Goal: Task Accomplishment & Management: Manage account settings

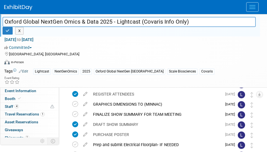
click at [220, 47] on div "Committed Committed Considering Not Going Need to Research Visibility/No Suppor…" at bounding box center [130, 47] width 252 height 6
click at [9, 28] on button "button" at bounding box center [8, 31] width 10 height 8
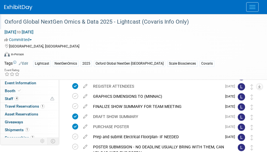
click at [249, 7] on button "Menu" at bounding box center [252, 7] width 12 height 10
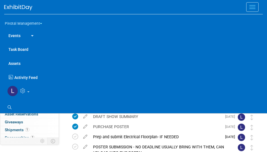
click at [19, 35] on link "Events" at bounding box center [14, 35] width 21 height 14
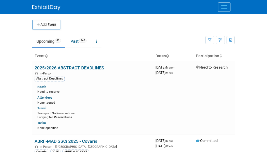
click at [211, 11] on div at bounding box center [133, 7] width 203 height 14
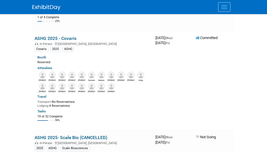
scroll to position [1492, 0]
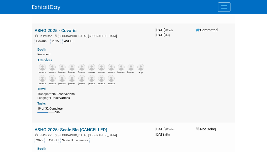
click at [67, 28] on link "ASHG 2025 - Covaris" at bounding box center [56, 30] width 42 height 5
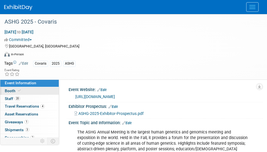
click at [15, 89] on span "Booth" at bounding box center [13, 91] width 17 height 5
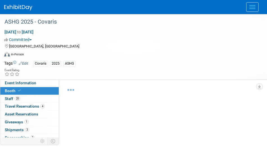
select select "Yes"
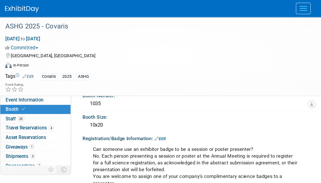
scroll to position [98, 0]
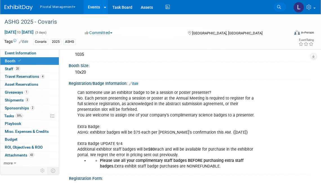
click at [267, 6] on icon at bounding box center [279, 7] width 4 height 4
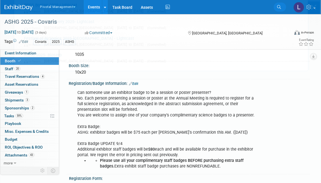
scroll to position [0, 0]
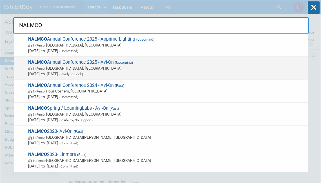
type input "NALMCO"
click at [108, 64] on span "NALMCO Annual Conference 2025 - Avi-On (Upcoming) In-Person Des Moines, IA Oct …" at bounding box center [165, 67] width 279 height 17
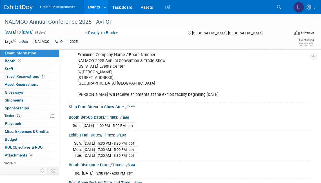
scroll to position [709, 0]
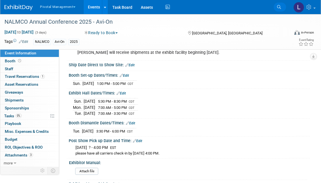
click at [282, 7] on link "Search" at bounding box center [279, 7] width 12 height 9
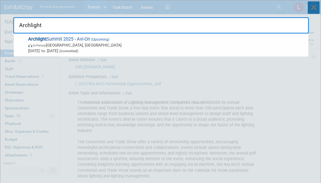
type input "Archlight"
click at [317, 8] on icon at bounding box center [314, 7] width 12 height 12
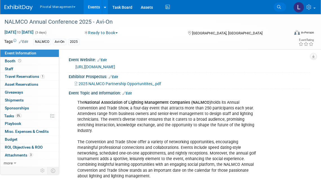
click at [276, 7] on link "Search" at bounding box center [279, 7] width 12 height 9
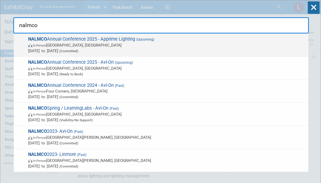
type input "nalmco"
click at [107, 45] on span "In-Person Des Moines, IA" at bounding box center [166, 45] width 277 height 6
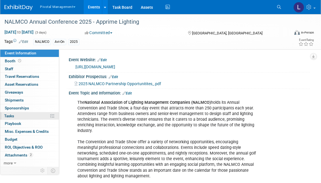
click at [10, 115] on span "Tasks 0%" at bounding box center [9, 115] width 10 height 5
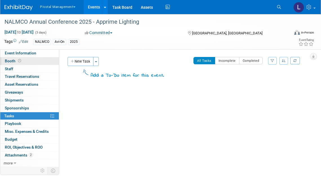
click at [28, 62] on link "Booth" at bounding box center [29, 61] width 59 height 8
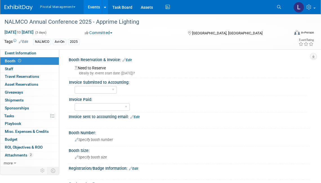
click at [27, 41] on link "Edit" at bounding box center [23, 42] width 9 height 4
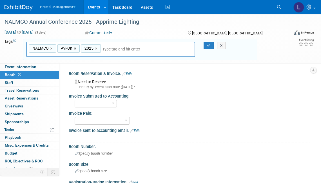
click at [77, 48] on link "×" at bounding box center [76, 48] width 4 height 6
type input "NALMCO, 2025"
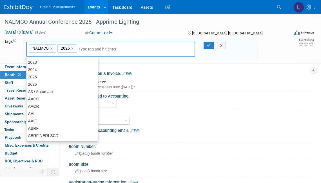
click at [92, 49] on input "text" at bounding box center [118, 49] width 79 height 6
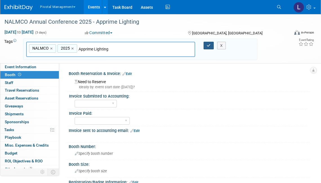
type input "Apprime Lighting"
click at [208, 44] on icon "button" at bounding box center [209, 46] width 4 height 4
type input "NALMCO, 2025,Apprime Lighting"
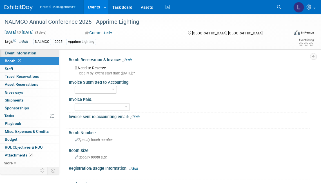
click at [27, 54] on span "Event Information" at bounding box center [21, 53] width 32 height 5
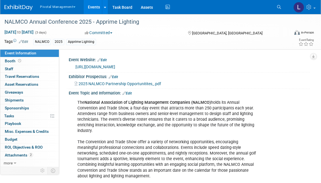
click at [115, 68] on link "https://na.eventscloud.com/website/82769/home/" at bounding box center [95, 66] width 40 height 5
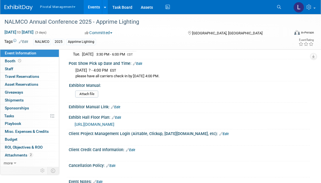
scroll to position [826, 0]
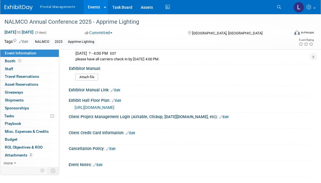
click at [114, 105] on span "https://na.eventscloud.com/website/74030/floor-plan/" at bounding box center [95, 107] width 40 height 5
click at [110, 105] on span "https://na.eventscloud.com/website/74030/floor-plan/" at bounding box center [95, 107] width 40 height 5
click at [122, 97] on div "Exhibit Hall Floor Plan: Edit" at bounding box center [189, 99] width 241 height 7
click at [121, 98] on link "Edit" at bounding box center [116, 100] width 9 height 4
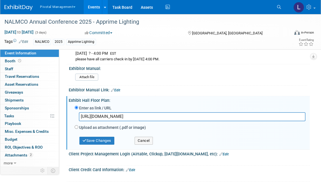
drag, startPoint x: 202, startPoint y: 111, endPoint x: 60, endPoint y: 115, distance: 142.1
type input "https://na.eventscloud.com/website/82769/floor-plan/"
click at [96, 136] on button "Save Changes" at bounding box center [96, 140] width 35 height 8
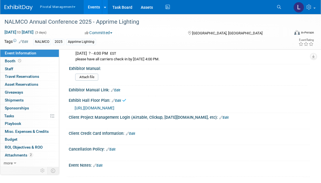
click at [114, 106] on span "https://na.eventscloud.com/website/82769/floor-plan/" at bounding box center [95, 108] width 40 height 5
click at [308, 7] on icon at bounding box center [309, 7] width 6 height 5
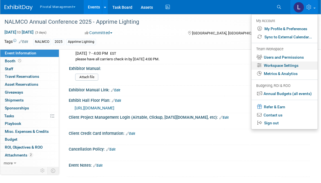
click at [292, 66] on link "Workspace Settings" at bounding box center [284, 65] width 66 height 8
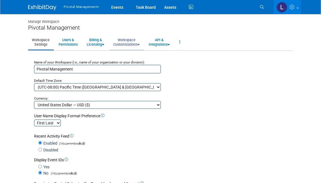
click at [120, 42] on link "Workspace Customizations" at bounding box center [126, 42] width 34 height 14
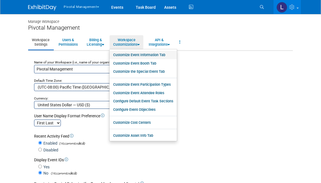
click at [162, 54] on link "Customize Event Information Tab" at bounding box center [142, 55] width 67 height 8
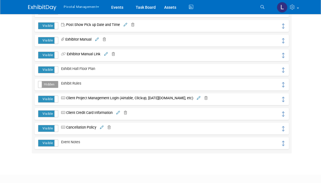
scroll to position [564, 0]
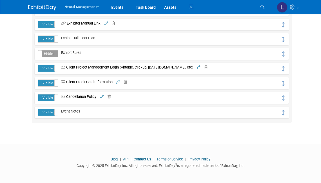
click at [48, 54] on label "Hidden" at bounding box center [48, 53] width 20 height 6
click at [48, 54] on label "Visible" at bounding box center [48, 53] width 20 height 6
drag, startPoint x: 320, startPoint y: 149, endPoint x: 322, endPoint y: 142, distance: 6.6
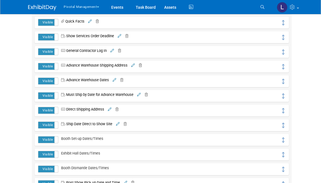
scroll to position [375, 0]
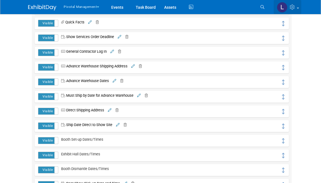
click at [295, 8] on icon at bounding box center [293, 7] width 6 height 5
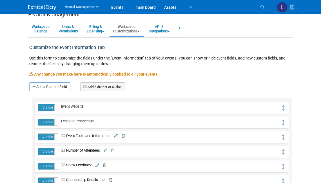
scroll to position [0, 0]
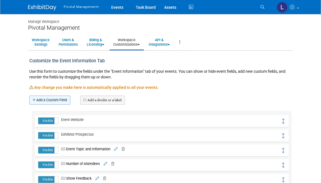
click at [54, 102] on link "Add a Custom Field" at bounding box center [49, 99] width 41 height 9
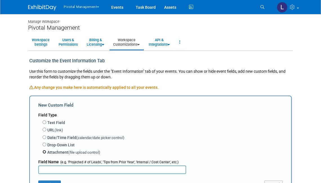
click at [44, 151] on input "Attachment (file upload control)" at bounding box center [44, 152] width 4 height 4
radio input "true"
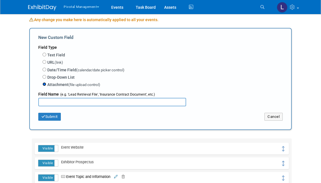
scroll to position [39, 0]
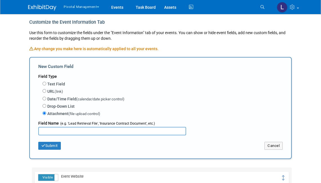
click at [77, 132] on input "text" at bounding box center [112, 131] width 148 height 8
type input "Rules and Regulations"
click at [52, 145] on button "Submit" at bounding box center [49, 146] width 23 height 8
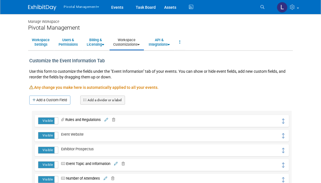
click at [263, 122] on td "Rules and Regulations Rules and Regulations Save Cancel Delete Custom Event Fie…" at bounding box center [169, 120] width 223 height 7
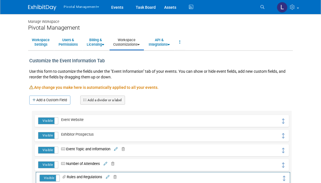
drag, startPoint x: 282, startPoint y: 121, endPoint x: 283, endPoint y: 178, distance: 57.1
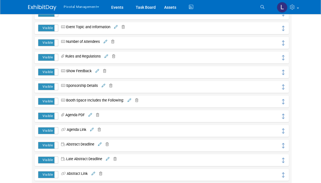
scroll to position [124, 0]
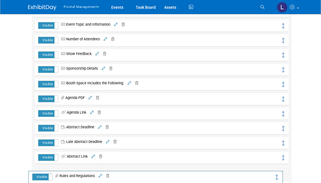
drag, startPoint x: 283, startPoint y: 55, endPoint x: 277, endPoint y: 177, distance: 121.7
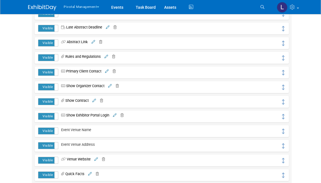
scroll to position [235, 0]
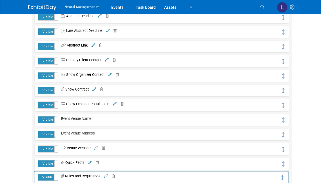
drag, startPoint x: 282, startPoint y: 62, endPoint x: 281, endPoint y: 178, distance: 115.9
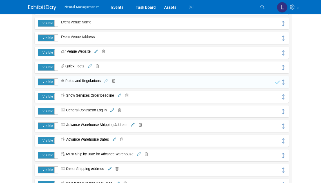
scroll to position [333, 0]
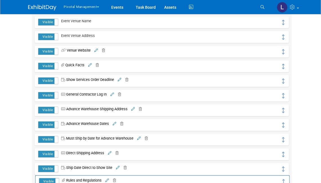
drag, startPoint x: 284, startPoint y: 82, endPoint x: 284, endPoint y: 183, distance: 100.2
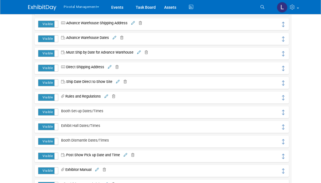
scroll to position [423, 0]
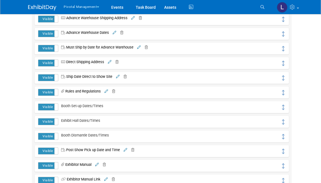
click at [114, 91] on icon at bounding box center [112, 91] width 5 height 4
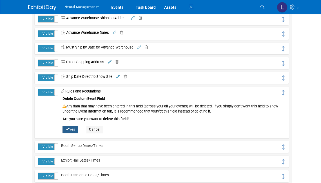
click at [74, 129] on button "Yes" at bounding box center [69, 128] width 15 height 7
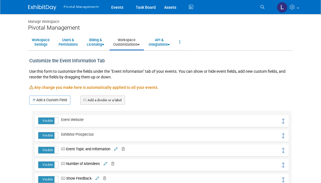
click at [134, 45] on link "Workspace Customizations" at bounding box center [126, 42] width 34 height 14
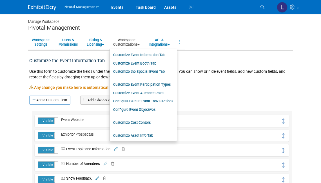
click at [241, 89] on div "Any change you make here is automatically applied to all your events." at bounding box center [160, 89] width 262 height 11
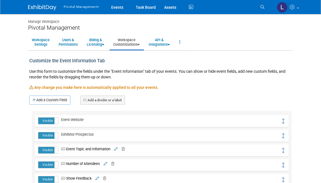
click at [131, 43] on link "Workspace Customizations" at bounding box center [126, 42] width 34 height 14
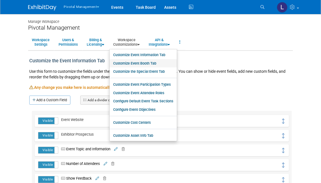
click at [136, 64] on link "Customize Event Booth Tab" at bounding box center [142, 63] width 67 height 8
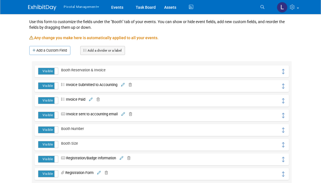
scroll to position [33, 0]
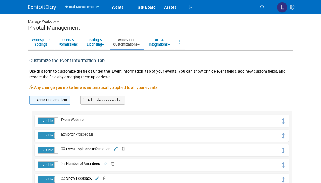
click at [48, 101] on link "Add a Custom Field" at bounding box center [49, 99] width 41 height 9
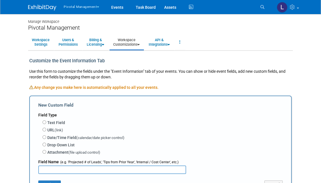
click at [42, 151] on div "Text Field Single-line text field Multi-line text field URL (link) Date/Time Fi…" at bounding box center [160, 137] width 244 height 38
click at [43, 151] on input "Attachment (file upload control)" at bounding box center [44, 152] width 4 height 4
radio input "true"
click at [52, 165] on input "text" at bounding box center [112, 169] width 148 height 8
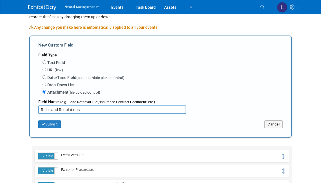
scroll to position [85, 0]
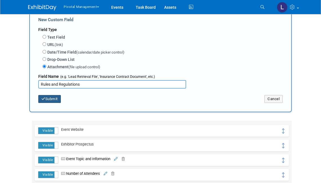
type input "Rules and Regulations"
click at [53, 100] on button "Submit" at bounding box center [49, 99] width 23 height 8
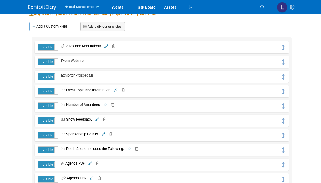
scroll to position [77, 0]
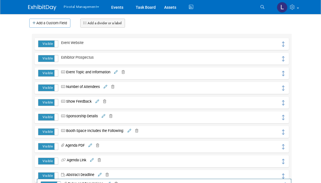
drag, startPoint x: 283, startPoint y: 42, endPoint x: 286, endPoint y: 183, distance: 140.4
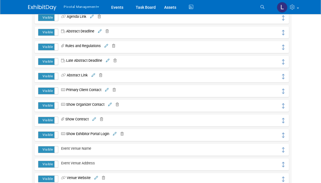
scroll to position [228, 0]
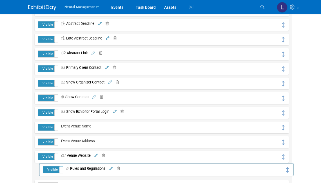
drag, startPoint x: 281, startPoint y: 38, endPoint x: 286, endPoint y: 169, distance: 130.4
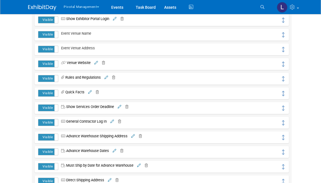
scroll to position [326, 0]
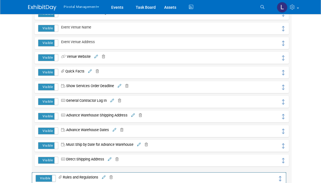
drag, startPoint x: 283, startPoint y: 71, endPoint x: 280, endPoint y: 177, distance: 105.3
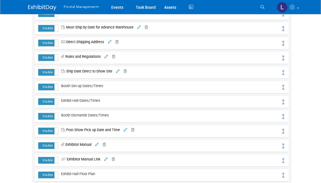
scroll to position [444, 0]
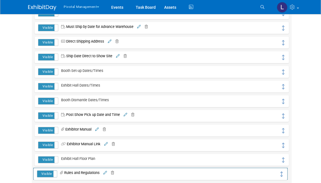
drag, startPoint x: 281, startPoint y: 56, endPoint x: 279, endPoint y: 172, distance: 115.9
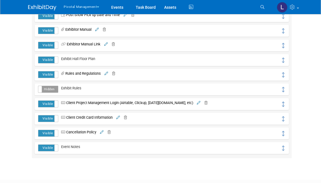
scroll to position [545, 0]
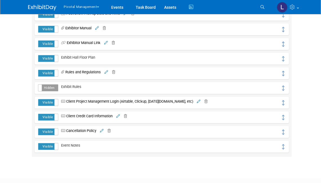
click at [50, 86] on label "Hidden" at bounding box center [48, 87] width 20 height 6
click at [80, 87] on span "Exhibit Rules" at bounding box center [69, 86] width 23 height 4
click at [61, 85] on span "Exhibit Rules" at bounding box center [69, 86] width 23 height 4
click at [45, 85] on label "Visible" at bounding box center [48, 87] width 20 height 6
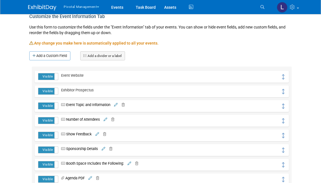
scroll to position [0, 0]
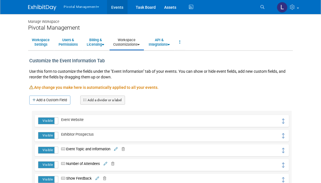
click at [119, 8] on link "Events" at bounding box center [117, 7] width 21 height 14
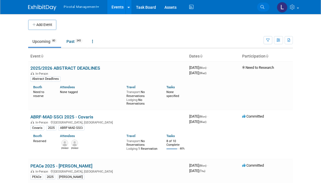
click at [264, 7] on link "Search" at bounding box center [263, 7] width 12 height 9
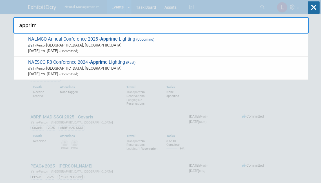
type input "apprim"
click at [93, 41] on span "NALMCO Annual Conference 2025 - Apprim e Lighting (Upcoming) In-Person Des Moin…" at bounding box center [165, 44] width 279 height 17
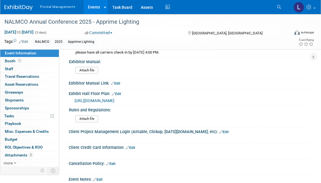
scroll to position [829, 0]
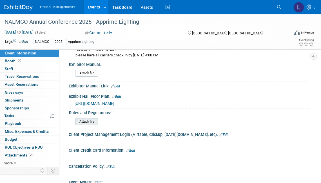
click at [85, 118] on input "file" at bounding box center [59, 121] width 77 height 6
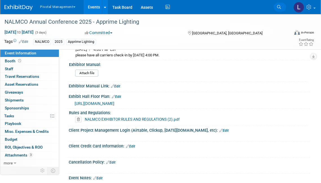
click at [279, 8] on icon at bounding box center [279, 7] width 4 height 4
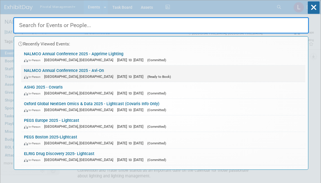
click at [68, 69] on link "NALMCO Annual Conference 2025 - Avi-On In-Person [GEOGRAPHIC_DATA], [GEOGRAPHIC…" at bounding box center [163, 73] width 284 height 16
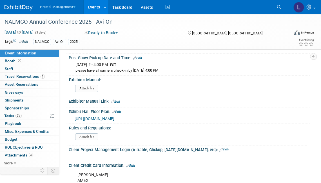
scroll to position [791, 0]
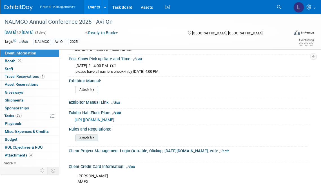
click at [93, 135] on input "file" at bounding box center [59, 137] width 77 height 6
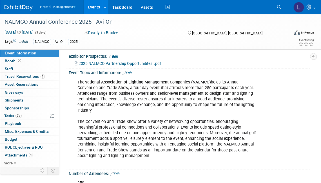
scroll to position [19, 0]
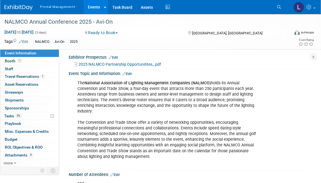
click at [91, 33] on button "Ready to Book" at bounding box center [101, 33] width 37 height 6
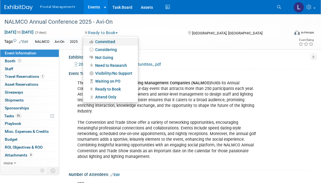
click at [100, 42] on link "Committed" at bounding box center [110, 42] width 55 height 8
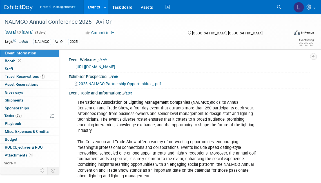
click at [110, 67] on link "[URL][DOMAIN_NAME]" at bounding box center [95, 66] width 40 height 5
click at [16, 59] on span "Booth" at bounding box center [13, 61] width 17 height 5
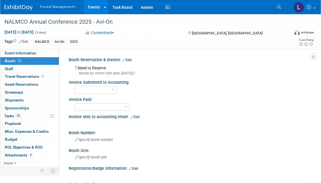
click at [131, 59] on link "Edit" at bounding box center [126, 60] width 9 height 4
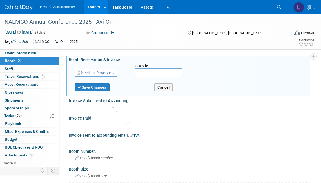
click at [107, 70] on span "Need to Reserve" at bounding box center [93, 72] width 33 height 5
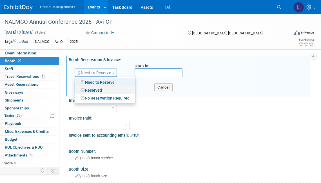
click at [99, 91] on link "Reserved" at bounding box center [105, 90] width 60 height 8
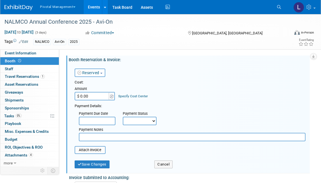
click at [91, 96] on input "$ 0.00" at bounding box center [92, 96] width 35 height 8
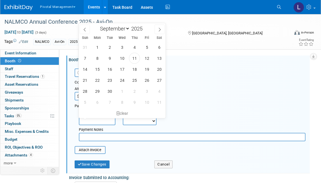
click at [95, 120] on input "text" at bounding box center [97, 120] width 37 height 8
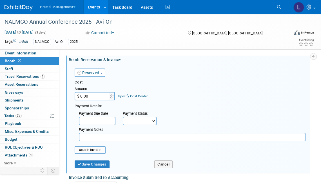
drag, startPoint x: 180, startPoint y: 135, endPoint x: 171, endPoint y: 136, distance: 8.8
click at [180, 135] on input "text" at bounding box center [192, 137] width 227 height 8
type input "PAID IN FULL"
click at [154, 122] on select "Not Paid Yet Partially Paid Paid in Full" at bounding box center [140, 120] width 34 height 8
select select "1"
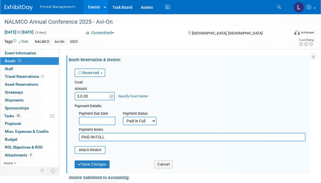
click at [123, 116] on select "Not Paid Yet Partially Paid Paid in Full" at bounding box center [140, 120] width 34 height 8
click at [87, 151] on input "file" at bounding box center [71, 149] width 67 height 7
click at [92, 151] on input "file" at bounding box center [71, 149] width 67 height 7
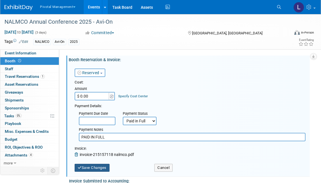
click at [99, 164] on button "Save Changes" at bounding box center [92, 167] width 35 height 8
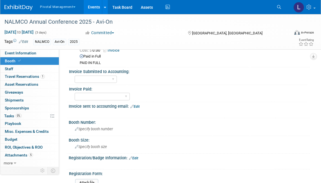
scroll to position [24, 0]
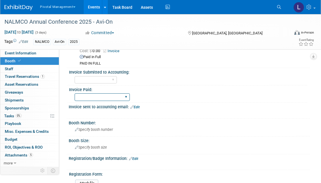
click at [104, 95] on select "Yes No Submitted to Accounting" at bounding box center [102, 97] width 55 height 8
select select "Submitted to Accounting"
click at [75, 93] on select "Yes No Submitted to Accounting" at bounding box center [102, 97] width 55 height 8
click at [104, 79] on select "Yes No" at bounding box center [96, 80] width 42 height 8
select select "Yes"
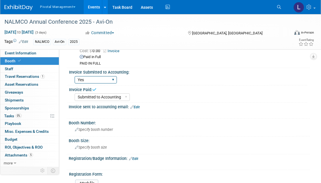
click at [75, 76] on select "Yes No" at bounding box center [96, 80] width 42 height 8
click at [137, 104] on div "Invoice sent to accounting email: Edit" at bounding box center [189, 105] width 241 height 7
click at [138, 105] on link "Edit" at bounding box center [134, 107] width 9 height 4
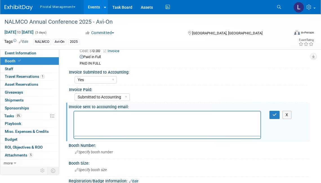
scroll to position [0, 0]
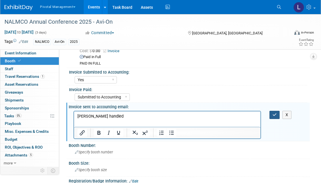
click at [273, 113] on icon "button" at bounding box center [274, 115] width 4 height 4
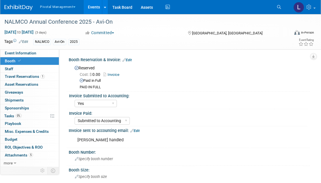
click at [118, 74] on link "Invoice" at bounding box center [112, 74] width 19 height 4
click at [132, 60] on link "Edit" at bounding box center [126, 60] width 9 height 4
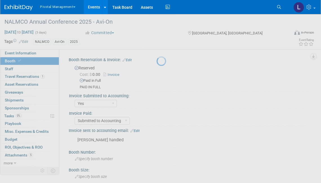
select select "8"
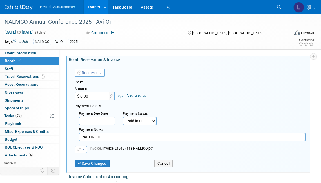
click at [99, 97] on input "$ 0.00" at bounding box center [92, 96] width 35 height 8
paste input "5,50"
type input "$ 5,500.00"
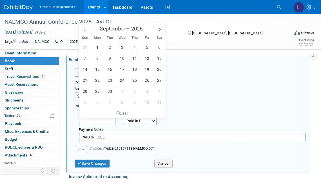
click at [106, 120] on input "text" at bounding box center [97, 120] width 37 height 8
click at [86, 28] on icon at bounding box center [85, 30] width 4 height 4
select select "6"
click at [100, 60] on span "7" at bounding box center [97, 58] width 11 height 11
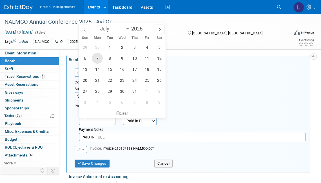
type input "Jul 7, 2025"
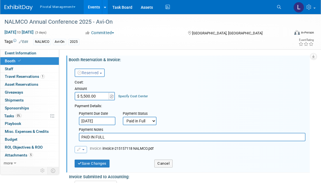
click at [108, 136] on input "PAID IN FULL" at bounding box center [192, 137] width 227 height 8
type input "PAID IN FULL on [DATE]"
click at [86, 120] on input "Jul 7, 2025" at bounding box center [97, 120] width 37 height 8
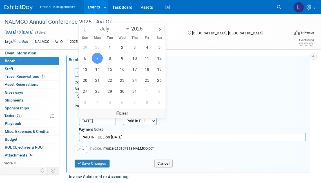
click at [117, 112] on icon at bounding box center [117, 113] width 3 height 4
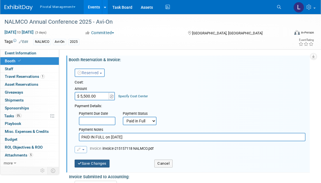
click at [86, 165] on button "Save Changes" at bounding box center [92, 163] width 35 height 8
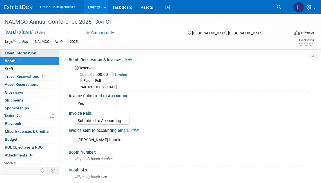
click at [13, 51] on link "Event Information" at bounding box center [29, 53] width 59 height 8
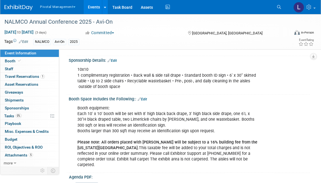
scroll to position [170, 0]
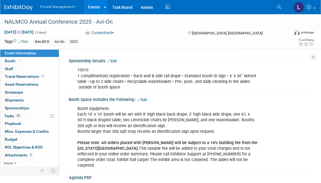
click at [117, 60] on link "Edit" at bounding box center [111, 61] width 9 height 4
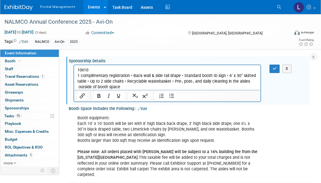
scroll to position [0, 0]
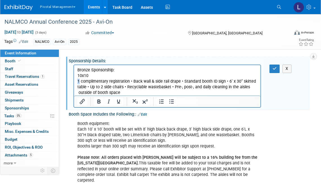
click at [78, 81] on p "10x10 1 complimentary registration • Back wall & side rail drape • Standard boo…" at bounding box center [167, 84] width 180 height 23
click at [139, 94] on p "10x10 2 complimentary registration • Back wall & side rail drape • Standard boo…" at bounding box center [167, 84] width 180 height 23
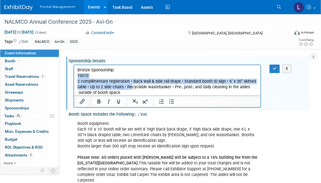
drag, startPoint x: 78, startPoint y: 77, endPoint x: 130, endPoint y: 88, distance: 53.4
click at [130, 88] on p "10x10 2 complimentary registration • Back wall & side rail drape • Standard boo…" at bounding box center [167, 84] width 180 height 23
click at [128, 82] on p "10x10 2 complimentary registration • Back wall & side rail drape • Standard boo…" at bounding box center [167, 84] width 180 height 23
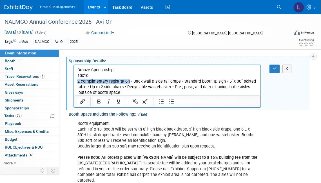
drag, startPoint x: 129, startPoint y: 81, endPoint x: 77, endPoint y: 83, distance: 52.1
click at [77, 83] on p "10x10 2 complimentary registration • Back wall & side rail drape • Standard boo…" at bounding box center [167, 84] width 180 height 23
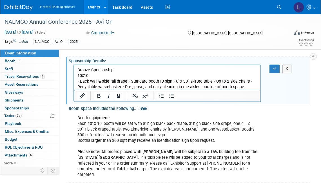
click at [77, 74] on html "Bronze Sponsorship: 10x10 • Back wall & side rail drape • Standard booth ID sig…" at bounding box center [167, 77] width 186 height 25
click at [170, 94] on icon "Bullet list" at bounding box center [171, 95] width 7 height 7
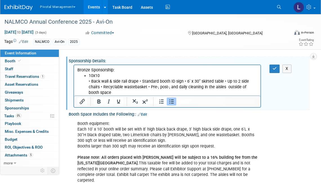
click at [92, 80] on li "10x10 • Back wall & side rail drape • Standard booth ID sign • 6’ x 30” skirted…" at bounding box center [173, 84] width 169 height 23
click at [121, 93] on li "10x10 • Back wall & side rail drape • Standard booth ID sign • 6’ x 30” skirted…" at bounding box center [173, 84] width 169 height 23
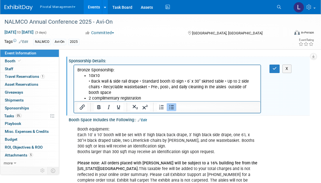
click at [150, 98] on li "2 complimentary registration" at bounding box center [173, 98] width 169 height 6
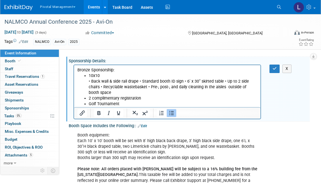
drag, startPoint x: 91, startPoint y: 82, endPoint x: 114, endPoint y: 90, distance: 24.1
click at [114, 90] on li "10x10 • Back wall & side rail drape • Standard booth ID sign • 6’ x 30” skirted…" at bounding box center [173, 84] width 169 height 23
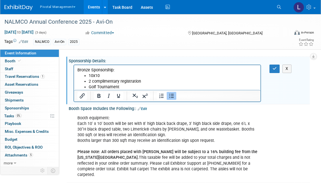
click at [132, 86] on li "Golf Tournament" at bounding box center [173, 87] width 169 height 6
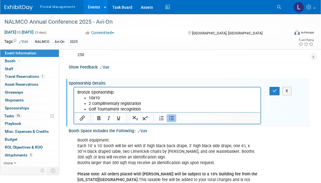
scroll to position [124, 0]
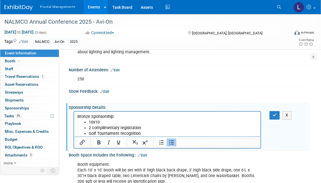
click at [148, 133] on li "Golf Tournament recognition" at bounding box center [173, 134] width 169 height 6
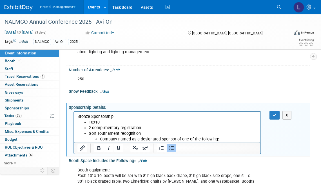
click at [236, 139] on li "Company named as a designated sponsor of one of the following:" at bounding box center [178, 139] width 157 height 6
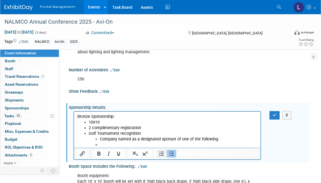
click at [162, 154] on icon "Numbered list" at bounding box center [161, 153] width 7 height 7
click at [100, 140] on li "Company named as a designated sponsor of one of the following:" at bounding box center [178, 139] width 157 height 6
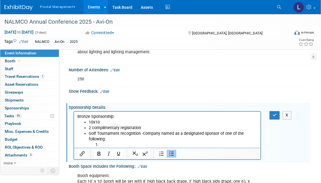
click at [107, 143] on li "Rich Text Area. Press ALT-0 for help." at bounding box center [178, 145] width 157 height 6
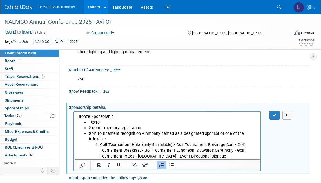
click at [175, 144] on li "Golf Tournament Hole (only 5 available) • Golf Tournament Beverage Cart • Golf …" at bounding box center [178, 150] width 157 height 17
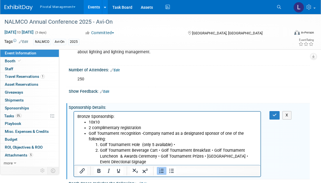
click at [174, 144] on li "Golf Tournament Hole (only 5 available) •" at bounding box center [178, 145] width 157 height 6
click at [161, 151] on li "Golf Tournament Beverage Cart • Golf Tournament Breakfast • Golf Tournament Lun…" at bounding box center [178, 155] width 157 height 17
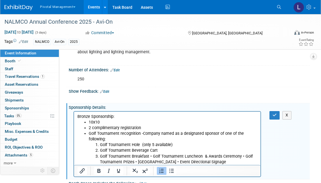
click at [152, 155] on li "Golf Tournament Breakfast • Golf Tournament Luncheon & Awards Ceremony • Golf T…" at bounding box center [178, 158] width 157 height 11
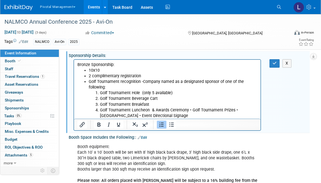
scroll to position [178, 0]
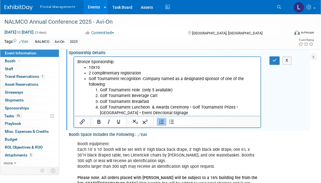
click at [190, 106] on li "Golf Tournament Luncheon & Awards Ceremony • Golf Tournament Prizes • Electroni…" at bounding box center [178, 109] width 157 height 11
click at [146, 114] on li "Golf Tournament Prizes • Electronic Charging Station • Event Directional Signage" at bounding box center [178, 113] width 157 height 6
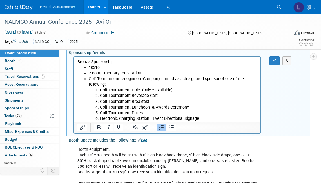
click at [153, 118] on li "Electronic Charging Station • Event Directional Signage" at bounding box center [178, 119] width 157 height 6
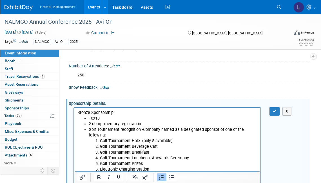
scroll to position [128, 0]
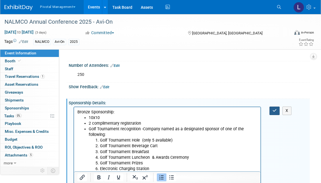
click at [275, 110] on icon "button" at bounding box center [274, 110] width 4 height 4
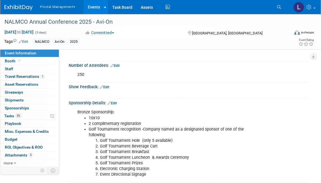
drag, startPoint x: 115, startPoint y: 102, endPoint x: 113, endPoint y: 104, distance: 3.3
click at [115, 102] on link "Edit" at bounding box center [111, 103] width 9 height 4
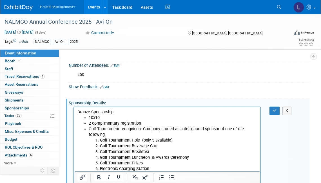
scroll to position [0, 0]
drag, startPoint x: 121, startPoint y: 113, endPoint x: 60, endPoint y: 113, distance: 61.1
click at [74, 113] on html "Bronze Sponsorship: 10x10 2 complimentary registration Golf Tournament recognit…" at bounding box center [167, 142] width 186 height 70
click at [277, 109] on button "button" at bounding box center [274, 110] width 10 height 8
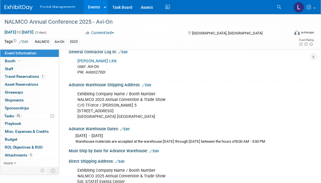
scroll to position [597, 0]
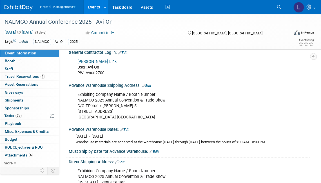
click at [148, 84] on link "Edit" at bounding box center [146, 86] width 9 height 4
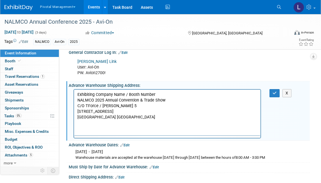
scroll to position [0, 0]
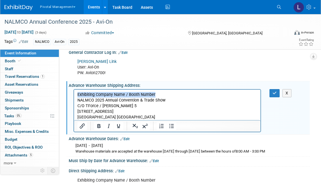
drag, startPoint x: 162, startPoint y: 95, endPoint x: 64, endPoint y: 95, distance: 97.4
click at [74, 95] on html "Exhibiting Company Name / Booth Number NALMCO 2025 Annual Convention & Trade Sh…" at bounding box center [167, 104] width 186 height 30
drag, startPoint x: 110, startPoint y: 94, endPoint x: 69, endPoint y: 95, distance: 40.2
click at [74, 95] on html "Avi-On, Booth # NALMCO 2025 Annual Convention & Trade Show C/O TForce / Freeman…" at bounding box center [167, 104] width 186 height 30
click at [100, 122] on icon "Bold" at bounding box center [98, 125] width 7 height 7
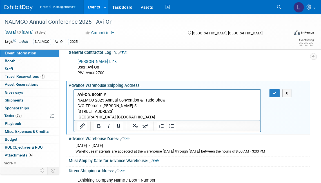
click at [113, 97] on p "Avi-On, Booth # NALMCO 2025 Annual Convention & Trade Show C/O TForce / Freeman…" at bounding box center [167, 106] width 180 height 28
click at [109, 95] on p "Avi-On, Booth # NALMCO 2025 Annual Convention & Trade Show C/O TForce / Freeman…" at bounding box center [167, 106] width 180 height 28
drag, startPoint x: 121, startPoint y: 94, endPoint x: 72, endPoint y: 95, distance: 49.0
click at [74, 95] on html "Avi-On, Booth #307 NALMCO 2025 Annual Convention & Trade Show C/O TForce / Free…" at bounding box center [167, 104] width 186 height 30
copy b "Avi-On, Booth #307"
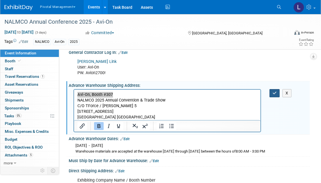
click at [275, 93] on button "button" at bounding box center [274, 93] width 10 height 8
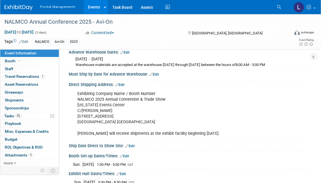
scroll to position [669, 0]
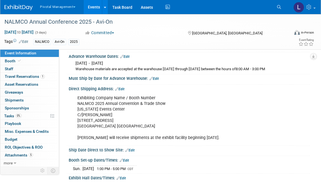
click at [124, 87] on link "Edit" at bounding box center [119, 89] width 9 height 4
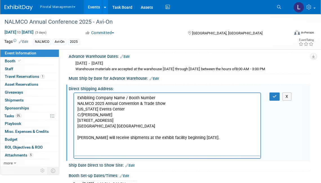
scroll to position [0, 0]
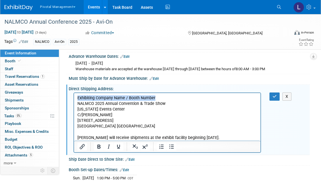
drag, startPoint x: 160, startPoint y: 97, endPoint x: 75, endPoint y: 94, distance: 85.0
click at [75, 94] on html "Exhibiting Company Name / Booth Number NALMCO 2025 Annual Convention & Trade Sh…" at bounding box center [167, 117] width 186 height 48
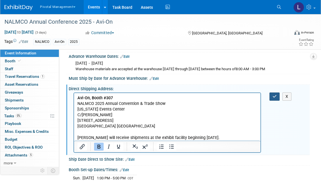
click at [273, 94] on icon "button" at bounding box center [274, 96] width 4 height 4
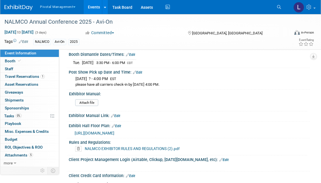
scroll to position [835, 0]
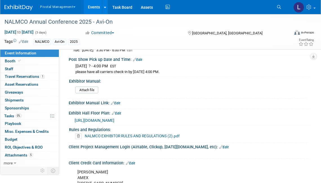
click at [114, 118] on span "https://na.eventscloud.com/website/74030/floor-plan/" at bounding box center [95, 120] width 40 height 5
click at [280, 9] on icon at bounding box center [279, 7] width 4 height 4
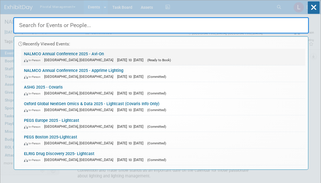
click at [57, 49] on link "NALMCO Annual Conference 2025 - Avi-On In-Person Des Moines, IA Oct 19, 2025 to…" at bounding box center [163, 57] width 284 height 16
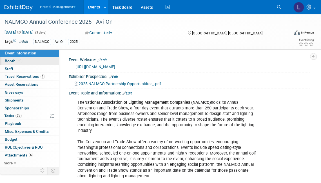
click at [19, 58] on link "Booth" at bounding box center [29, 61] width 59 height 8
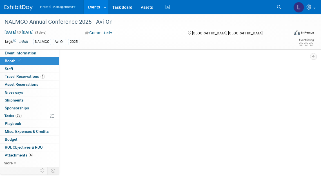
select select "Yes"
select select "Submitted to Accounting"
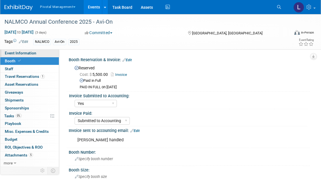
click at [19, 54] on span "Event Information" at bounding box center [21, 53] width 32 height 5
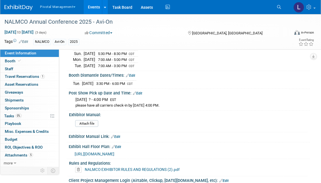
scroll to position [805, 0]
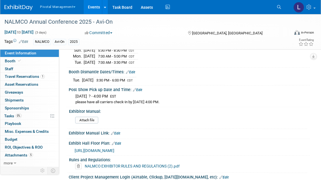
click at [119, 141] on link "Edit" at bounding box center [116, 143] width 9 height 4
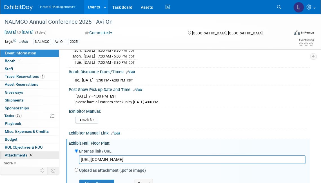
drag, startPoint x: 194, startPoint y: 156, endPoint x: 52, endPoint y: 151, distance: 141.6
type input "[URL][DOMAIN_NAME]"
click at [101, 180] on button "Save Changes" at bounding box center [96, 183] width 35 height 8
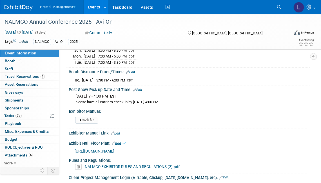
click at [114, 149] on span "[URL][DOMAIN_NAME]" at bounding box center [95, 151] width 40 height 5
click at [15, 53] on span "Event Information" at bounding box center [21, 53] width 32 height 5
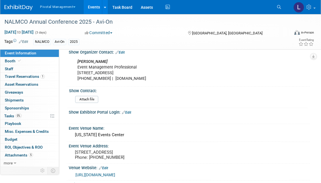
scroll to position [426, 0]
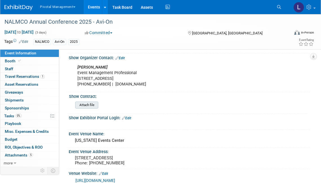
click at [79, 102] on input "file" at bounding box center [59, 105] width 77 height 6
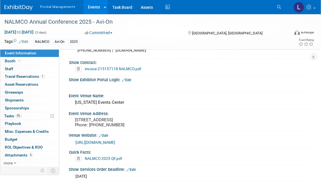
scroll to position [464, 0]
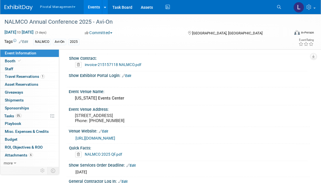
click at [130, 74] on link "Edit" at bounding box center [126, 76] width 9 height 4
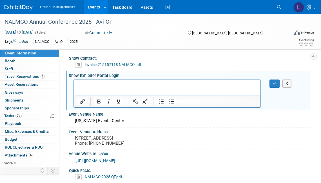
scroll to position [0, 0]
click at [275, 79] on button "button" at bounding box center [274, 83] width 10 height 8
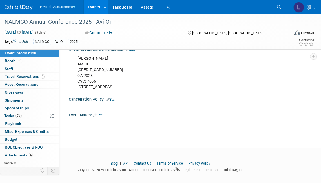
scroll to position [391, 0]
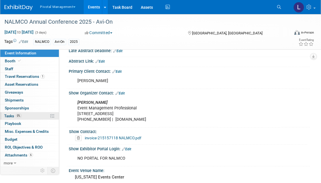
click at [8, 113] on span "Tasks 0%" at bounding box center [12, 115] width 17 height 5
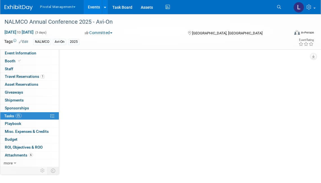
scroll to position [0, 0]
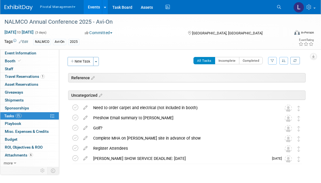
drag, startPoint x: 78, startPoint y: 61, endPoint x: 105, endPoint y: 66, distance: 27.5
click at [78, 61] on button "New Task" at bounding box center [81, 61] width 26 height 9
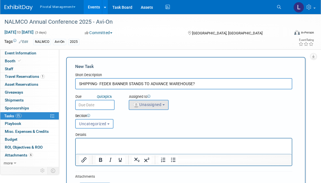
type input "SHIPPING- FEDEX BANNER STANDS TO ADVANCE WAREHOUSE?"
click at [148, 104] on span "Unassigned" at bounding box center [147, 104] width 29 height 5
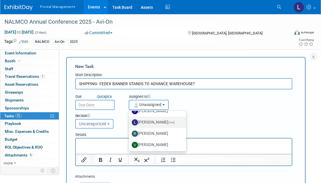
scroll to position [40, 0]
drag, startPoint x: 161, startPoint y: 124, endPoint x: 152, endPoint y: 120, distance: 10.2
click at [161, 124] on label "[PERSON_NAME] (me)" at bounding box center [156, 122] width 49 height 9
click at [130, 124] on input "[PERSON_NAME] (me)" at bounding box center [128, 122] width 4 height 4
select select "dc5d874d-e65f-4397-9ee7-21f806dbe4f5"
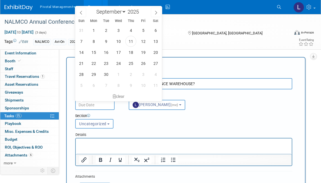
click at [89, 103] on input "text" at bounding box center [94, 105] width 39 height 10
click at [142, 52] on span "19" at bounding box center [143, 52] width 11 height 11
type input "[DATE]"
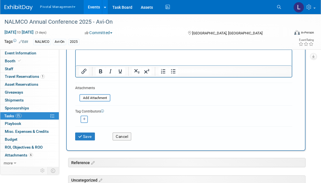
scroll to position [91, 0]
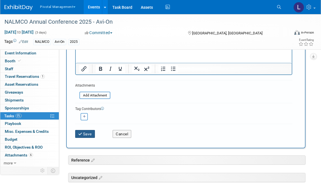
click at [82, 135] on button "Save" at bounding box center [85, 134] width 20 height 8
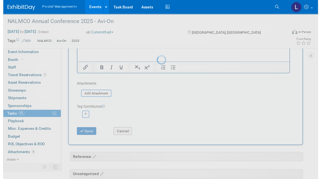
scroll to position [0, 0]
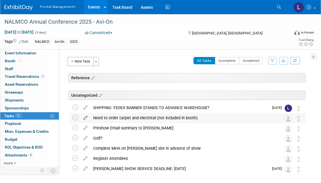
click at [85, 117] on icon at bounding box center [85, 116] width 10 height 7
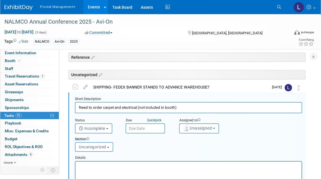
scroll to position [30, 0]
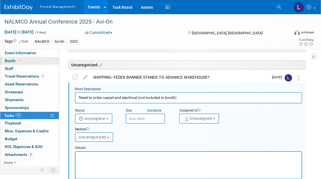
click at [17, 63] on span "Booth" at bounding box center [13, 61] width 17 height 5
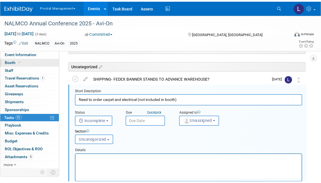
scroll to position [0, 0]
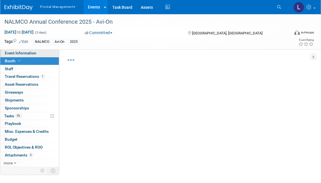
select select "Yes"
select select "Submitted to Accounting"
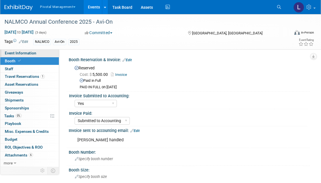
click at [22, 54] on span "Event Information" at bounding box center [21, 53] width 32 height 5
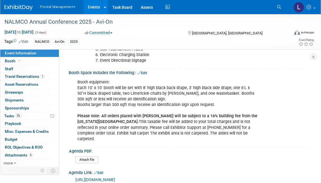
scroll to position [239, 0]
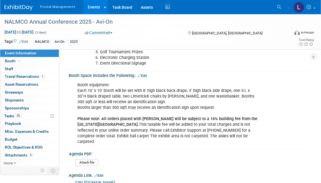
drag, startPoint x: 143, startPoint y: 75, endPoint x: 147, endPoint y: 77, distance: 5.1
click at [143, 75] on link "Edit" at bounding box center [142, 76] width 9 height 4
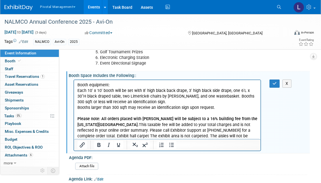
scroll to position [0, 0]
click at [221, 107] on p "Booth equipment: Each 10' x 10' booth will be set with 8' high black back drape…" at bounding box center [167, 113] width 180 height 62
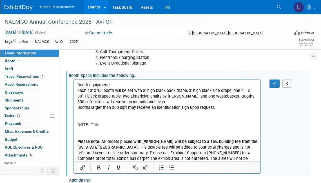
drag, startPoint x: 92, startPoint y: 123, endPoint x: 108, endPoint y: 124, distance: 16.6
click at [108, 124] on p "NOTE: The" at bounding box center [167, 125] width 180 height 6
click at [100, 127] on p "NOTE: The" at bounding box center [167, 125] width 180 height 6
drag, startPoint x: 102, startPoint y: 125, endPoint x: 91, endPoint y: 124, distance: 10.3
click at [91, 124] on p "NOTE: The" at bounding box center [167, 125] width 180 height 6
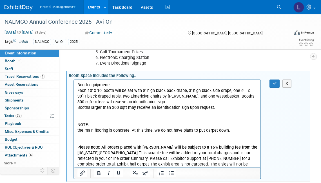
click at [77, 129] on body "Booth equipment: Each 10' x 10' booth will be set with 8' high black back drape…" at bounding box center [167, 127] width 180 height 90
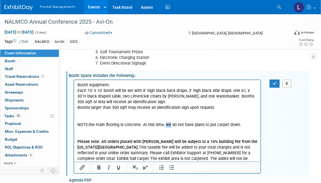
drag, startPoint x: 171, startPoint y: 124, endPoint x: 167, endPoint y: 124, distance: 3.1
click at [167, 124] on p "NOTE: the main flooring is concrete. At this time, we do not have plans to put …" at bounding box center [167, 125] width 180 height 6
click at [248, 124] on p "NOTE: the main flooring is concrete. At this time, they do not have plans to pu…" at bounding box center [167, 125] width 180 height 6
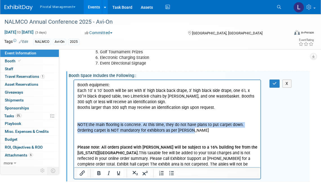
drag, startPoint x: 78, startPoint y: 123, endPoint x: 198, endPoint y: 130, distance: 120.9
click at [198, 130] on body "Booth equipment: Each 10' x 10' booth will be set with 8' high black back drape…" at bounding box center [167, 127] width 180 height 90
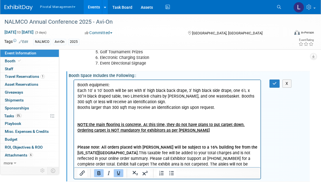
click at [197, 131] on p "Ordering carpet is NOT mandatory for exhibitors as per [PERSON_NAME]" at bounding box center [167, 130] width 180 height 6
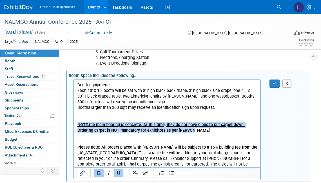
drag, startPoint x: 198, startPoint y: 131, endPoint x: 80, endPoint y: 121, distance: 118.3
click at [80, 121] on body "Booth equipment: Each 10' x 10' booth will be set with 8' high black back drape…" at bounding box center [167, 127] width 180 height 90
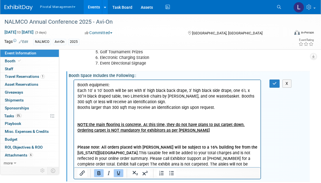
click at [179, 143] on p "Please note: All orders placed with Freeman will be subject to a 16% building f…" at bounding box center [167, 153] width 180 height 40
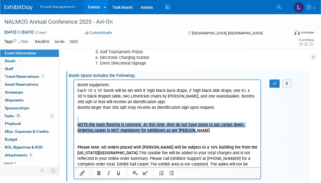
drag, startPoint x: 155, startPoint y: 125, endPoint x: 64, endPoint y: 118, distance: 92.0
click at [74, 118] on html "Booth equipment: Each 10' x 10' booth will be set with 8' high black back drape…" at bounding box center [167, 126] width 186 height 93
copy body "NOTE: the main flooring is concrete. At this time, they do not have plans to pu…"
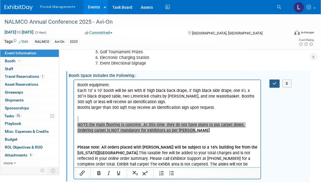
click at [277, 84] on button "button" at bounding box center [274, 83] width 10 height 8
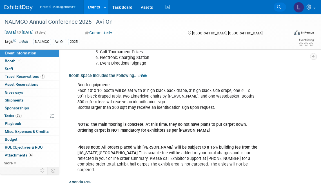
click at [279, 8] on icon at bounding box center [279, 7] width 4 height 4
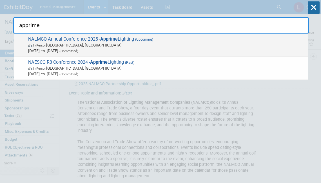
type input "apprime"
click at [80, 46] on span "In-Person Des Moines, IA" at bounding box center [166, 45] width 277 height 6
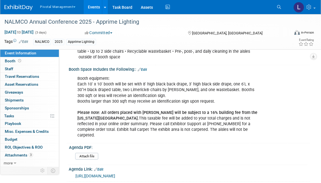
scroll to position [201, 0]
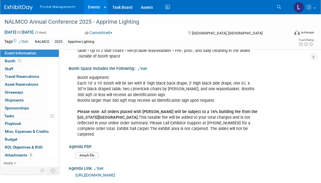
click at [145, 69] on link "Edit" at bounding box center [142, 69] width 9 height 4
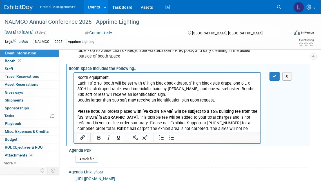
scroll to position [0, 0]
click at [90, 104] on p "Booth equipment: Each 10' x 10' booth will be set with 8' high black back drape…" at bounding box center [167, 106] width 180 height 62
click at [243, 128] on p "Booth equipment: Each 10' x 10' booth will be set with 8' high black back drape…" at bounding box center [167, 106] width 180 height 62
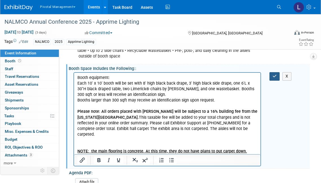
click at [273, 75] on icon "button" at bounding box center [274, 76] width 4 height 4
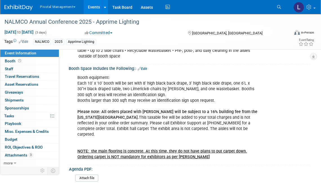
click at [145, 68] on link "Edit" at bounding box center [142, 69] width 9 height 4
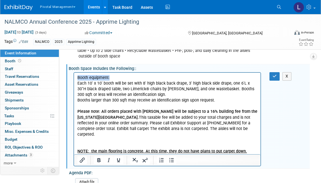
drag, startPoint x: 123, startPoint y: 76, endPoint x: 75, endPoint y: 77, distance: 47.6
click at [75, 77] on html "Booth equipment: Each 10' x 10' booth will be set with 8' high black back drape…" at bounding box center [167, 116] width 186 height 87
click at [277, 77] on button "button" at bounding box center [274, 76] width 10 height 8
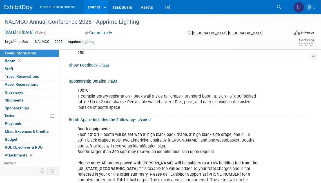
scroll to position [149, 0]
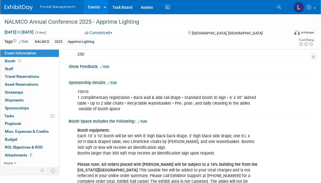
click at [115, 82] on link "Edit" at bounding box center [111, 83] width 9 height 4
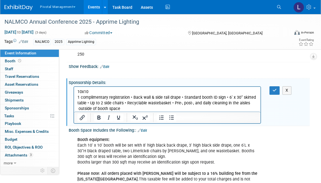
scroll to position [0, 0]
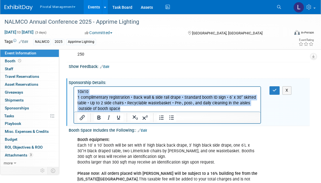
drag, startPoint x: 78, startPoint y: 91, endPoint x: 124, endPoint y: 107, distance: 49.0
click at [124, 107] on p "10x10 1 complimentary registration • Back wall & side rail drape • Standard boo…" at bounding box center [167, 100] width 180 height 23
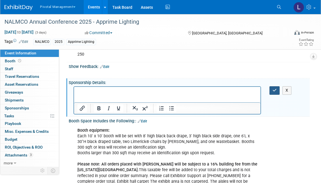
click at [272, 90] on button "button" at bounding box center [274, 90] width 10 height 8
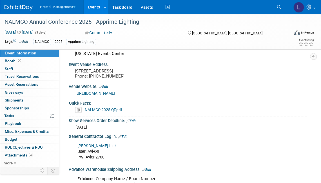
scroll to position [514, 0]
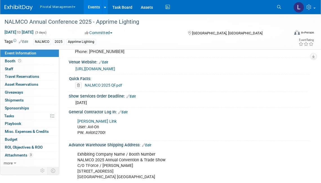
click at [127, 110] on link "Edit" at bounding box center [122, 112] width 9 height 4
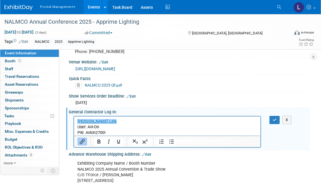
scroll to position [0, 0]
drag, startPoint x: 88, startPoint y: 127, endPoint x: 102, endPoint y: 126, distance: 13.5
click at [102, 126] on p "Freeman Link User: Avi-On PW. Avion2700!" at bounding box center [167, 126] width 180 height 17
drag, startPoint x: 111, startPoint y: 133, endPoint x: 86, endPoint y: 132, distance: 25.1
click at [86, 132] on p "Freeman Link User: PW. Avion2700!" at bounding box center [167, 126] width 180 height 17
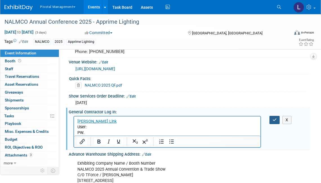
click at [275, 118] on icon "button" at bounding box center [274, 120] width 4 height 4
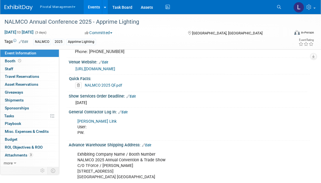
click at [279, 7] on icon at bounding box center [279, 7] width 4 height 4
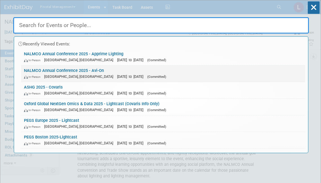
click at [117, 76] on span "[DATE] to [DATE]" at bounding box center [131, 76] width 29 height 4
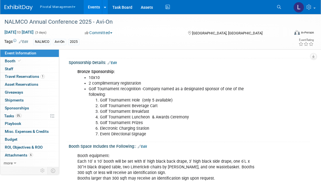
scroll to position [167, 0]
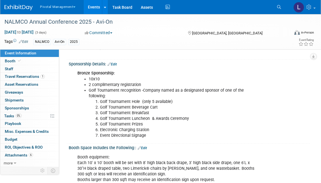
click at [146, 147] on link "Edit" at bounding box center [142, 148] width 9 height 4
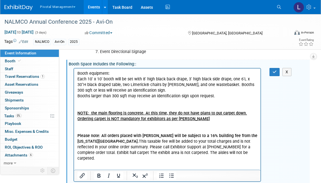
scroll to position [261, 0]
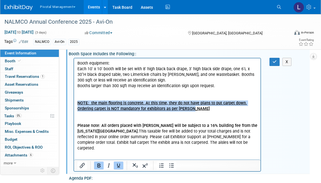
drag, startPoint x: 77, startPoint y: 103, endPoint x: 205, endPoint y: 107, distance: 128.1
click at [205, 107] on p "Booth equipment: Each 10' x 10' booth will be set with 8' high black back drape…" at bounding box center [167, 105] width 180 height 90
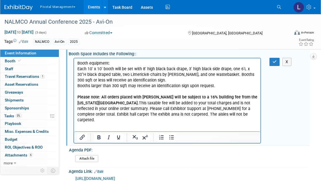
click at [224, 115] on p "Booth equipment: Each 10' x 10' booth will be set with 8' high black back drape…" at bounding box center [167, 91] width 180 height 62
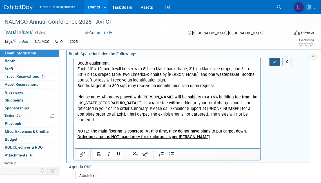
click at [278, 62] on button "button" at bounding box center [274, 62] width 10 height 8
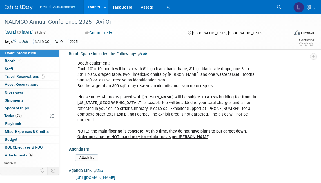
click at [143, 53] on link "Edit" at bounding box center [142, 54] width 9 height 4
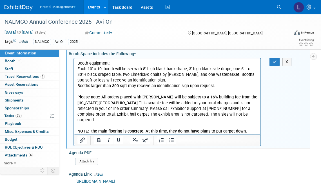
scroll to position [0, 0]
drag, startPoint x: 120, startPoint y: 62, endPoint x: 64, endPoint y: 62, distance: 55.4
click at [74, 62] on html "Booth equipment: Each 10' x 10' booth will be set with 8' high black back drape…" at bounding box center [167, 98] width 186 height 81
click at [273, 60] on icon "button" at bounding box center [274, 62] width 4 height 4
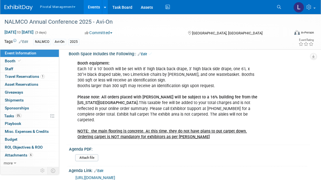
click at [293, 117] on div "Booth equipment: Each 10' x 10' booth will be set with 8' high black back drape…" at bounding box center [189, 99] width 241 height 87
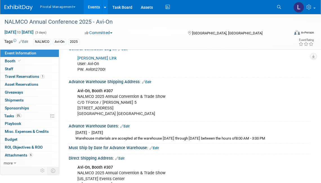
scroll to position [619, 0]
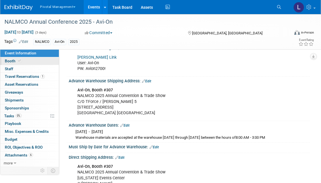
click at [12, 60] on span "Booth" at bounding box center [13, 61] width 17 height 5
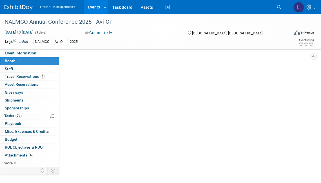
select select "Yes"
select select "Submitted to Accounting"
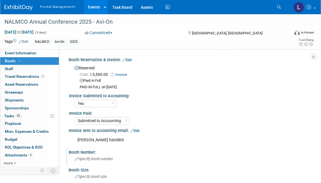
click at [101, 157] on span "Specify booth number" at bounding box center [94, 158] width 38 height 4
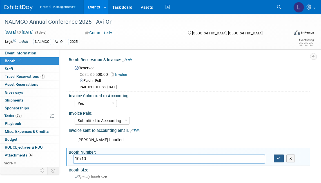
type input "10x10"
click at [280, 160] on button "button" at bounding box center [278, 158] width 10 height 8
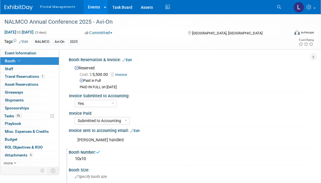
click at [106, 177] on span "Specify booth size" at bounding box center [91, 176] width 32 height 4
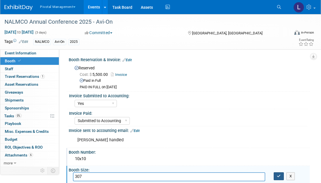
type input "307"
click at [276, 174] on button "button" at bounding box center [278, 176] width 10 height 8
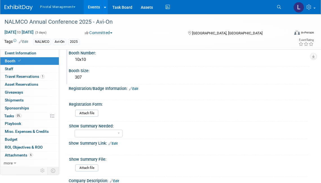
scroll to position [99, 0]
click at [137, 88] on link "Edit" at bounding box center [133, 88] width 9 height 4
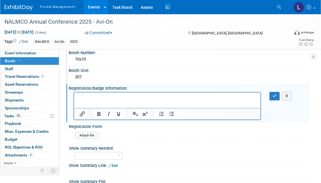
scroll to position [0, 0]
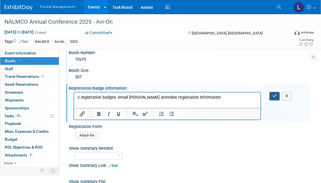
click at [274, 95] on icon "button" at bounding box center [274, 96] width 4 height 4
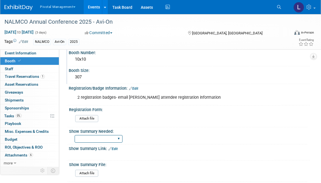
click at [121, 137] on select "Yes No Email Summary Only" at bounding box center [99, 139] width 48 height 8
select select "Email Summary Only"
click at [75, 135] on select "Yes No Email Summary Only" at bounding box center [99, 139] width 48 height 8
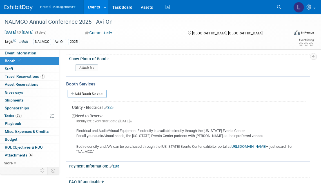
scroll to position [357, 0]
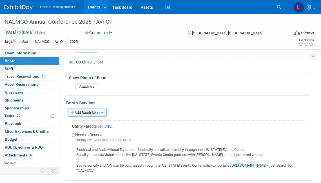
click at [84, 111] on link "Add Booth Service" at bounding box center [87, 112] width 39 height 8
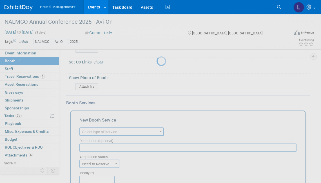
scroll to position [0, 0]
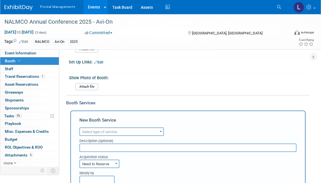
click at [107, 130] on span "Select type of service" at bounding box center [99, 131] width 35 height 4
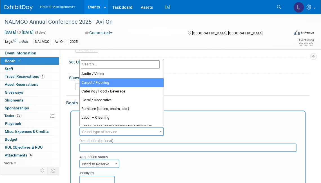
select select "4"
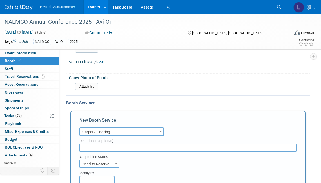
click at [99, 145] on input "text" at bounding box center [187, 147] width 217 height 8
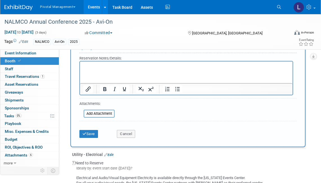
scroll to position [513, 0]
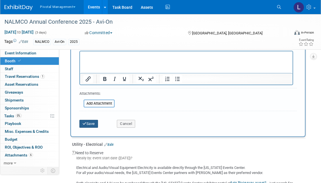
type input "10x10 Grey Carpet- CHECK WITH ERIC F"
click at [95, 124] on button "Save" at bounding box center [88, 124] width 19 height 8
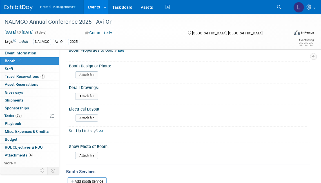
scroll to position [163, 0]
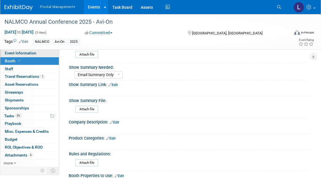
click at [12, 52] on span "Event Information" at bounding box center [21, 53] width 32 height 5
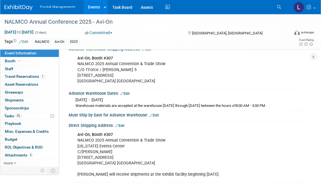
scroll to position [340, 0]
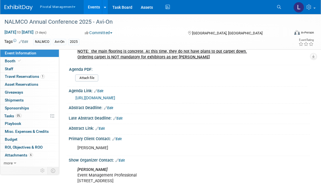
click at [44, 54] on link "Event Information" at bounding box center [29, 53] width 59 height 8
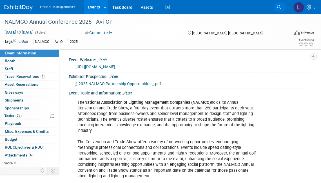
click at [280, 9] on link "Search" at bounding box center [279, 7] width 12 height 9
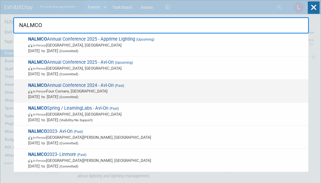
type input "NALMCO"
click at [105, 87] on span "NALMCO Annual Conference 2024 - Avi-On (Past) In-Person Four Corners, FL Oct 13…" at bounding box center [165, 90] width 279 height 17
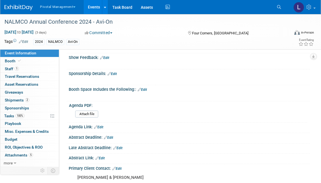
scroll to position [147, 0]
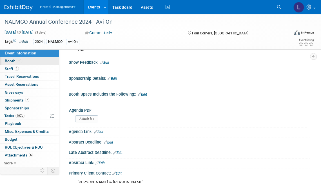
click at [26, 59] on link "Booth" at bounding box center [29, 61] width 59 height 8
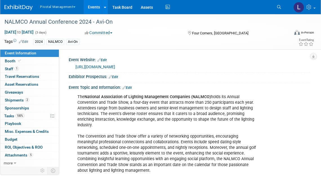
select select "Email Summary Only"
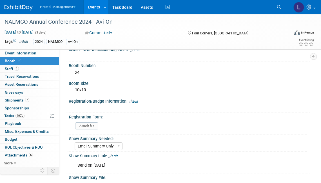
scroll to position [29, 0]
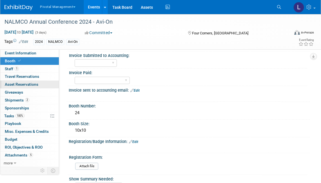
click at [28, 84] on span "Asset Reservations 0" at bounding box center [21, 84] width 33 height 5
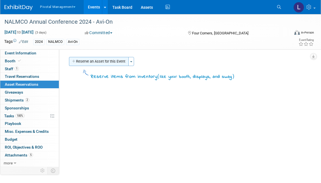
click at [113, 63] on button "Reserve an Asset for this Event" at bounding box center [99, 61] width 60 height 9
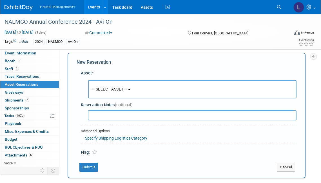
scroll to position [5, 0]
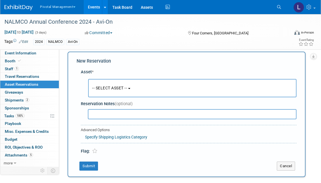
click at [139, 89] on button "-- SELECT ASSET --" at bounding box center [192, 88] width 208 height 18
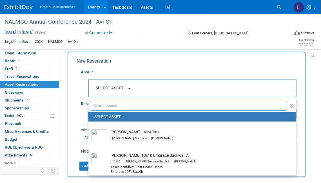
click at [146, 104] on input "text" at bounding box center [188, 106] width 197 height 10
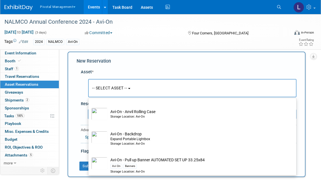
scroll to position [43, 0]
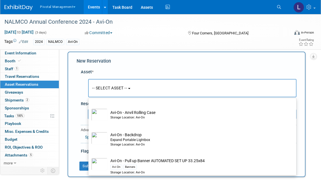
type input "Avi"
